Goal: Find specific page/section: Find specific page/section

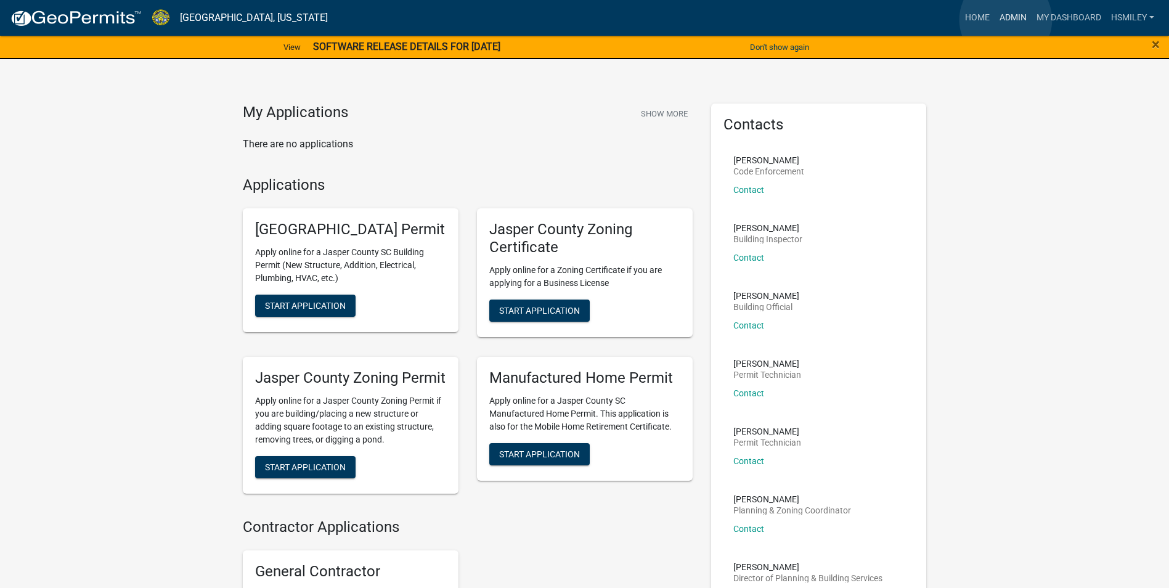
click at [1005, 20] on link "Admin" at bounding box center [1012, 17] width 37 height 23
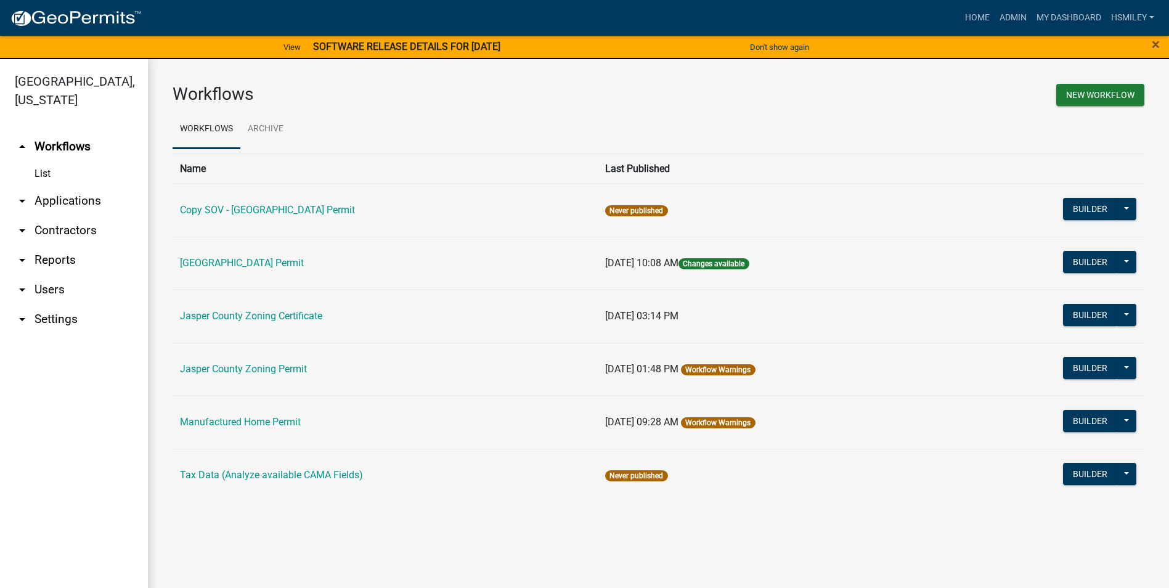
click at [71, 206] on link "arrow_drop_down Applications" at bounding box center [74, 201] width 148 height 30
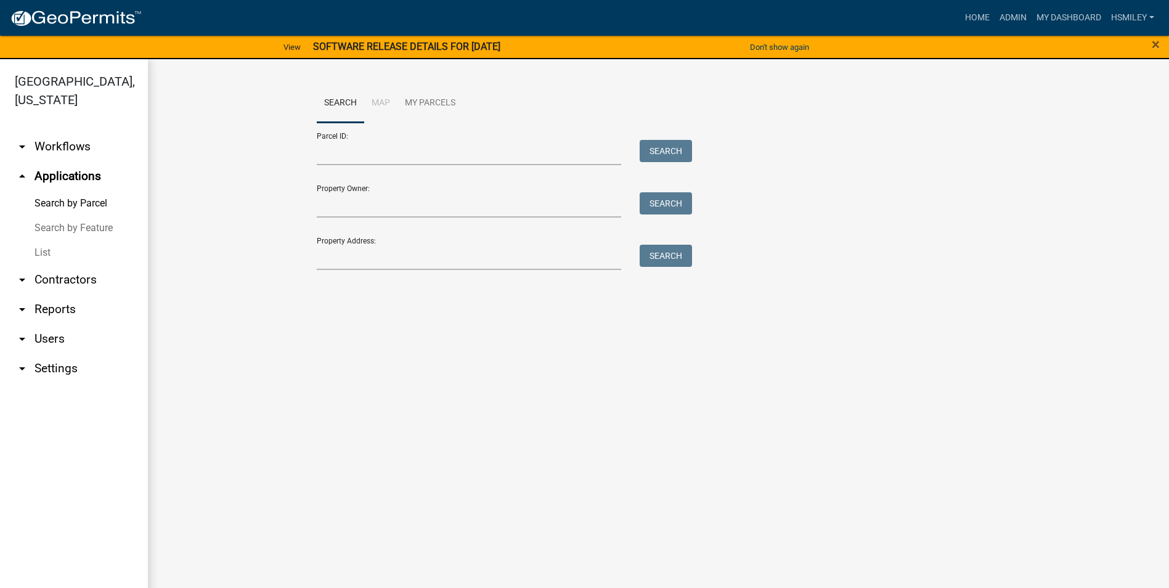
click at [49, 248] on link "List" at bounding box center [74, 252] width 148 height 25
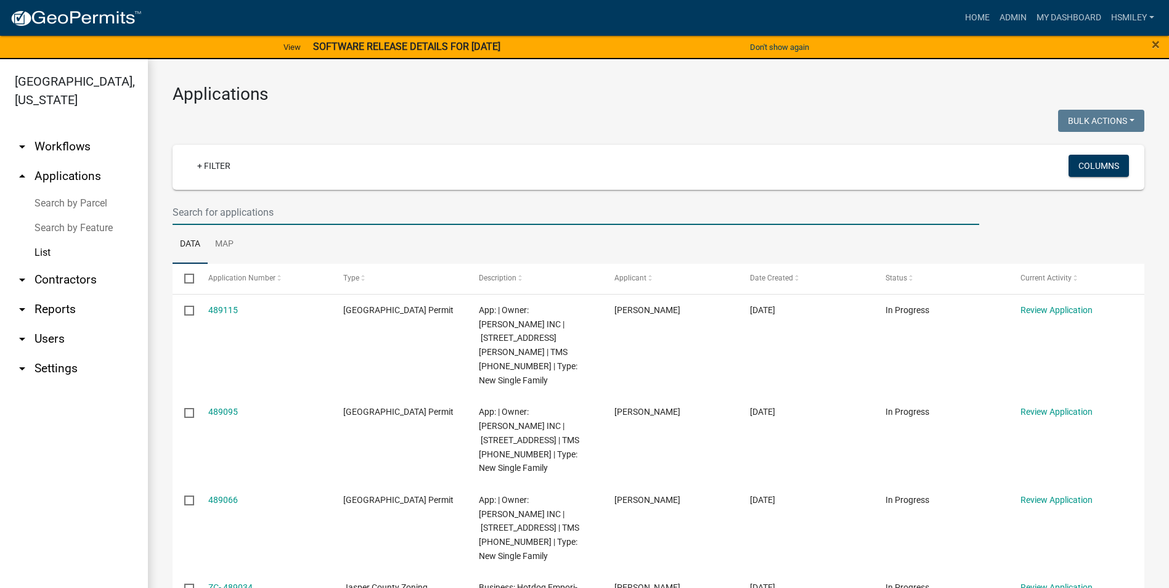
click at [230, 216] on input "text" at bounding box center [576, 212] width 806 height 25
click at [433, 196] on wm-filter-builder "+ Filter Columns" at bounding box center [659, 185] width 972 height 80
click at [429, 211] on input "text" at bounding box center [576, 212] width 806 height 25
click at [430, 236] on ul "Data Map" at bounding box center [659, 244] width 972 height 39
